Goal: Transaction & Acquisition: Purchase product/service

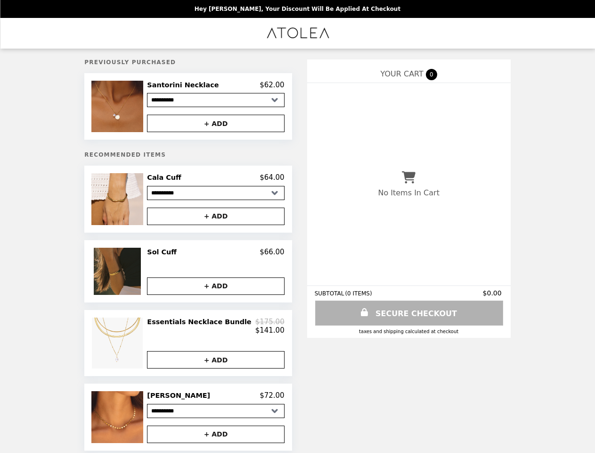
click at [133, 107] on img at bounding box center [118, 106] width 54 height 51
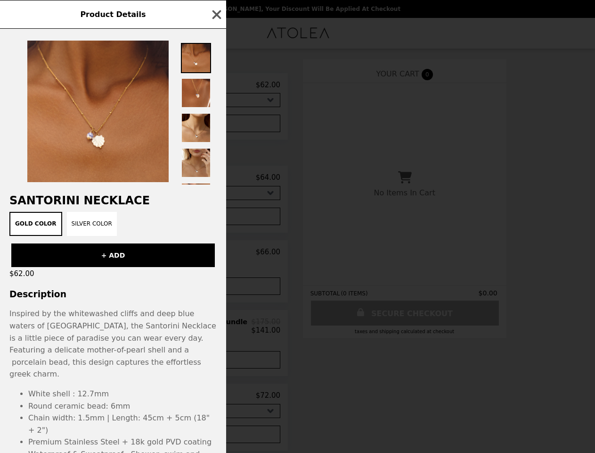
click at [216, 86] on div "Product Details Santorini Necklace Gold Color Silver Color + ADD $62.00 Descrip…" at bounding box center [297, 226] width 595 height 453
click at [216, 125] on div at bounding box center [113, 107] width 226 height 156
click at [133, 202] on h2 "Santorini Necklace" at bounding box center [113, 200] width 226 height 13
click at [216, 181] on div at bounding box center [113, 107] width 226 height 156
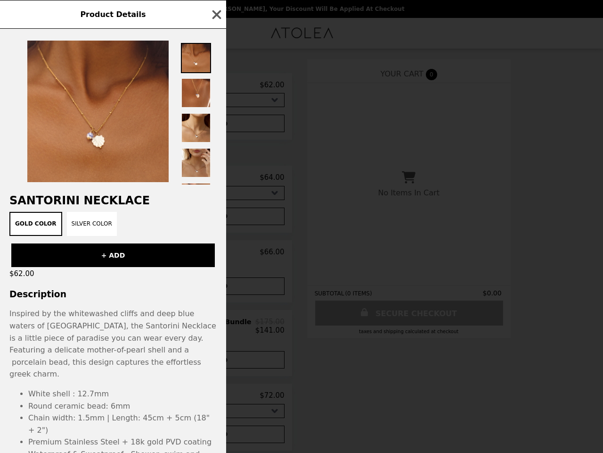
click at [216, 219] on div "Gold Color Silver Color" at bounding box center [113, 224] width 215 height 24
click at [133, 274] on div "Product Details Santorini Necklace Gold Color Silver Color + ADD $62.00 Descrip…" at bounding box center [301, 226] width 603 height 453
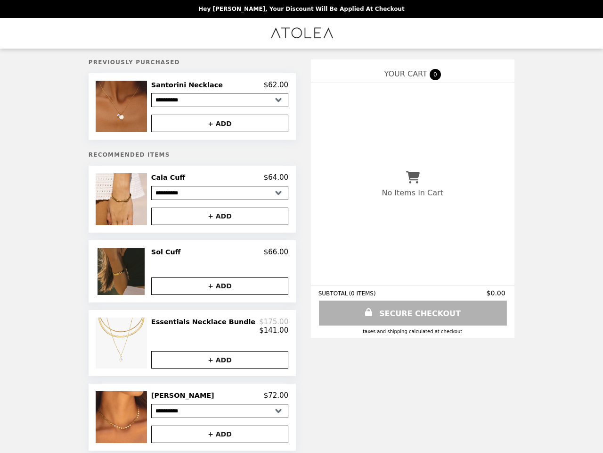
click at [216, 256] on div "Sol Cuff $66.00" at bounding box center [219, 251] width 137 height 8
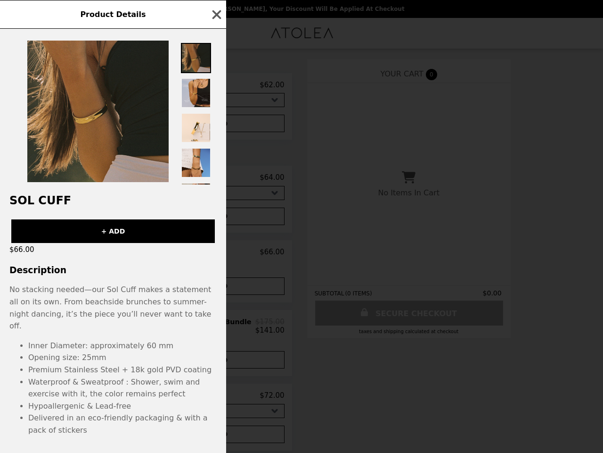
click at [216, 289] on div "Product Details Sol Cuff + ADD $66.00 Description No stacking needed—our Sol Cu…" at bounding box center [301, 226] width 603 height 453
click at [133, 351] on li "Opening size: 25mm" at bounding box center [122, 357] width 189 height 12
